Goal: Transaction & Acquisition: Purchase product/service

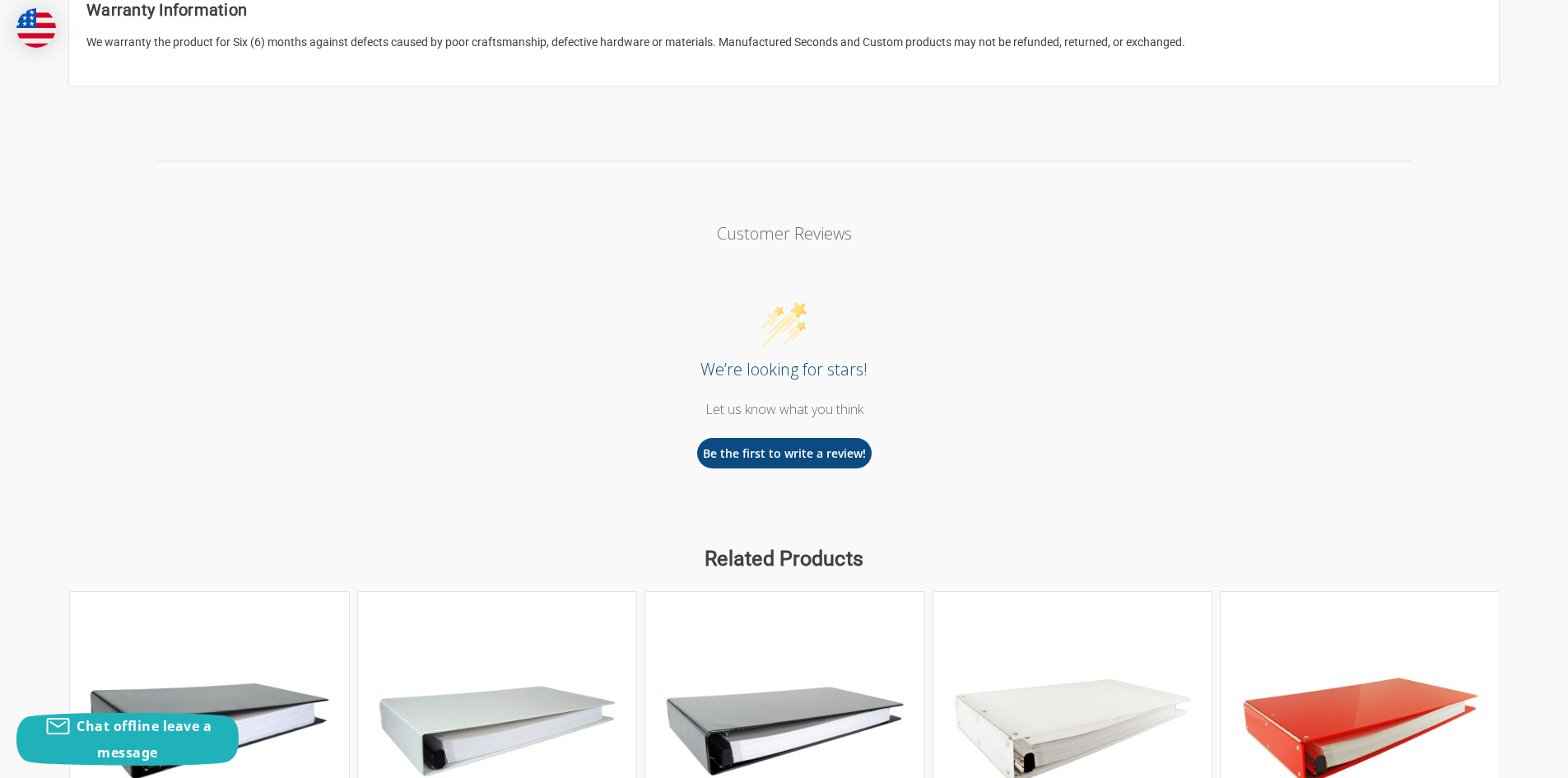
scroll to position [1701, 0]
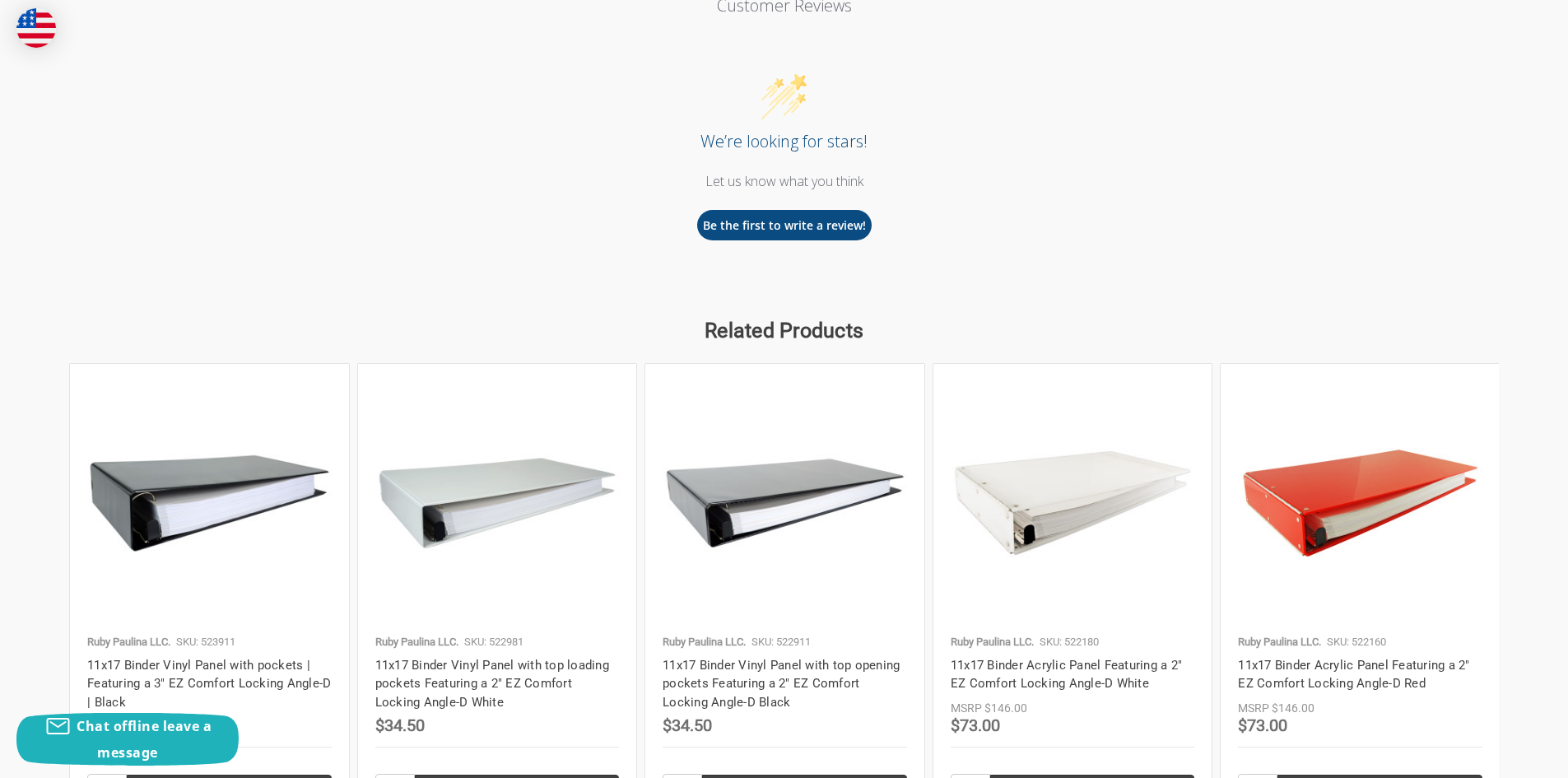
click at [548, 381] on img at bounding box center [497, 503] width 245 height 244
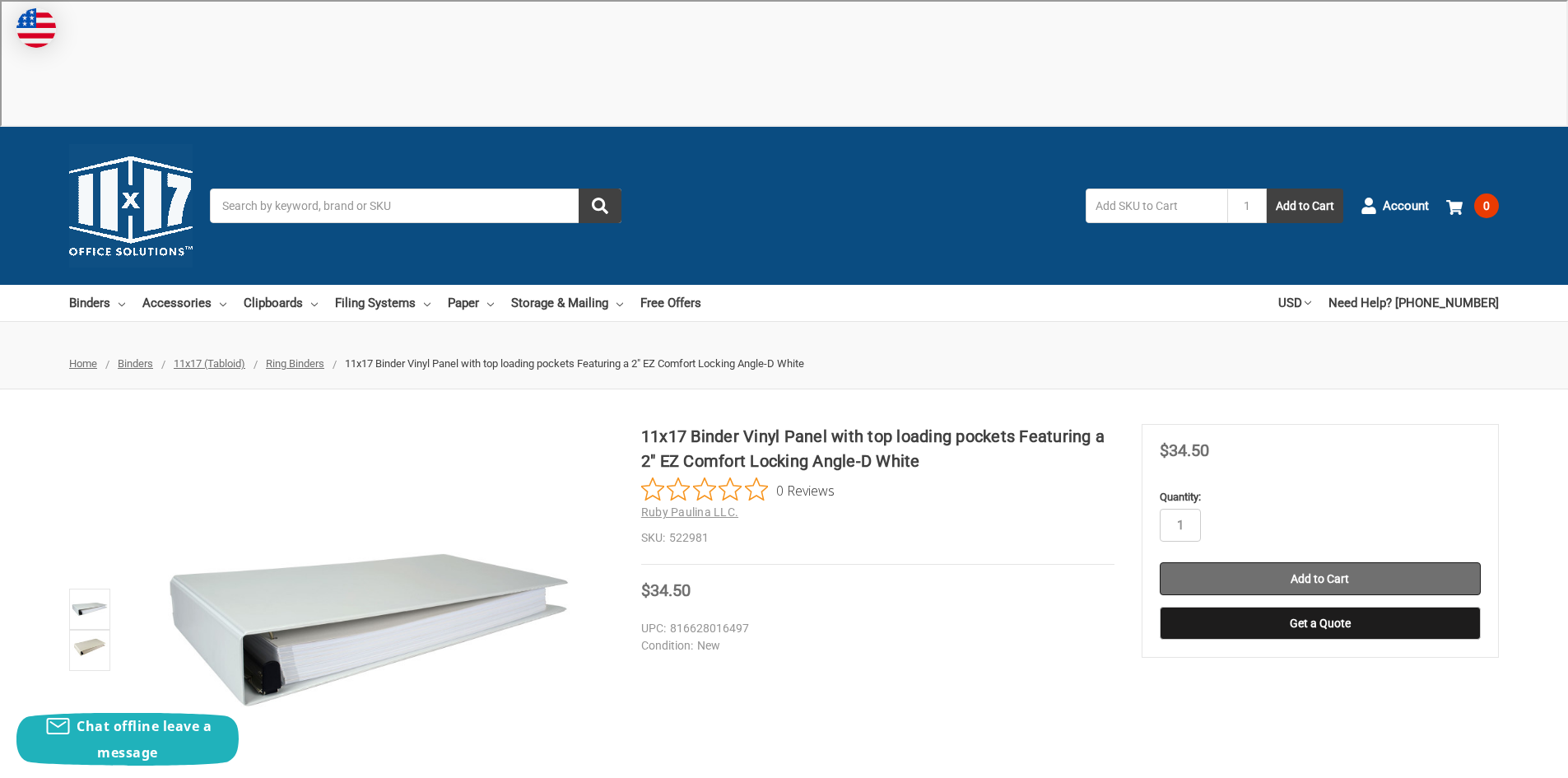
click at [1316, 480] on div "in stock Quantity: 1 Add to Cart Get a Quote" at bounding box center [1320, 559] width 321 height 159
click at [1316, 562] on input "Add to Cart" at bounding box center [1320, 579] width 321 height 33
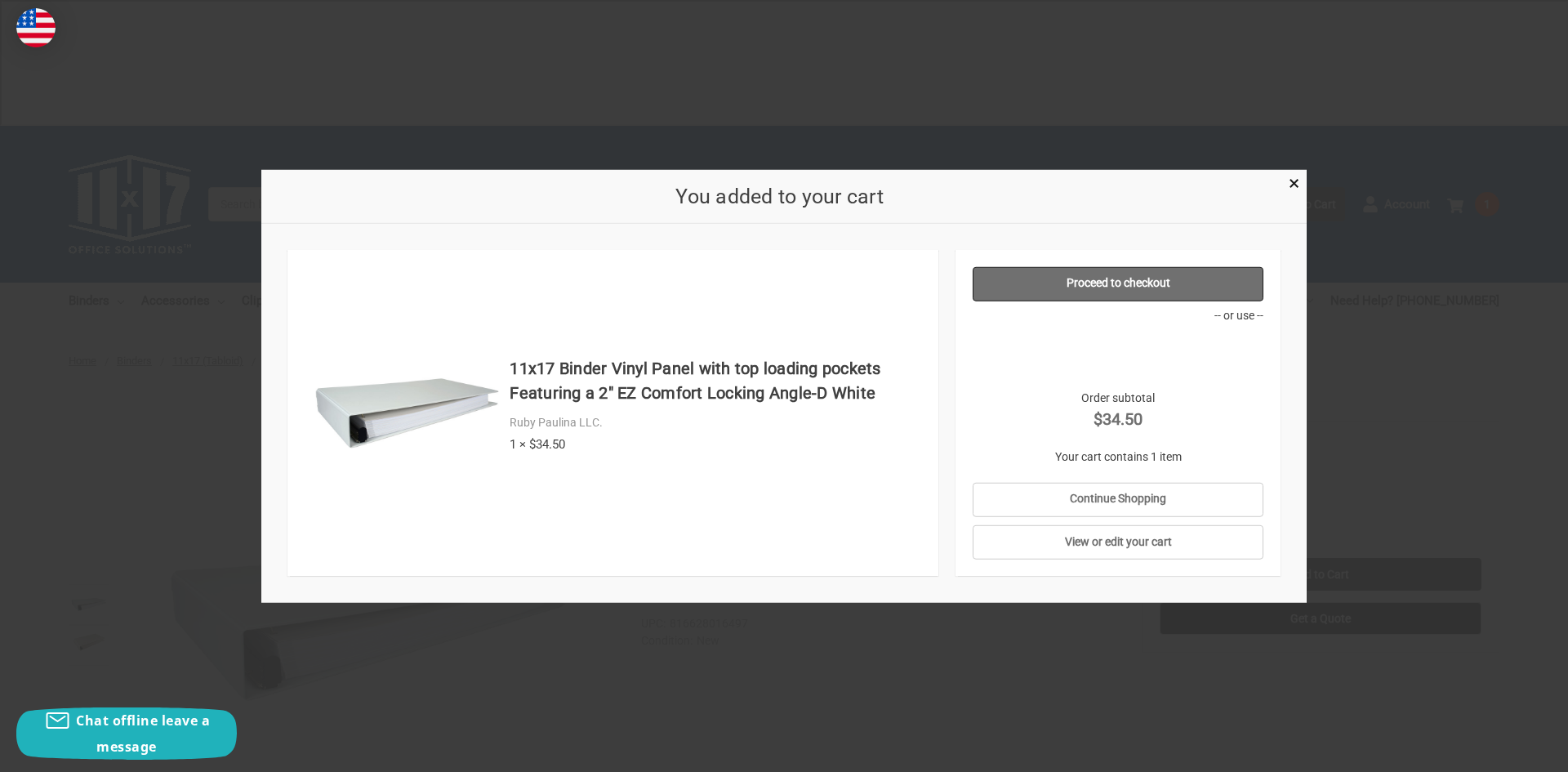
click at [1134, 282] on link "Proceed to checkout" at bounding box center [1119, 284] width 292 height 34
